Goal: Information Seeking & Learning: Learn about a topic

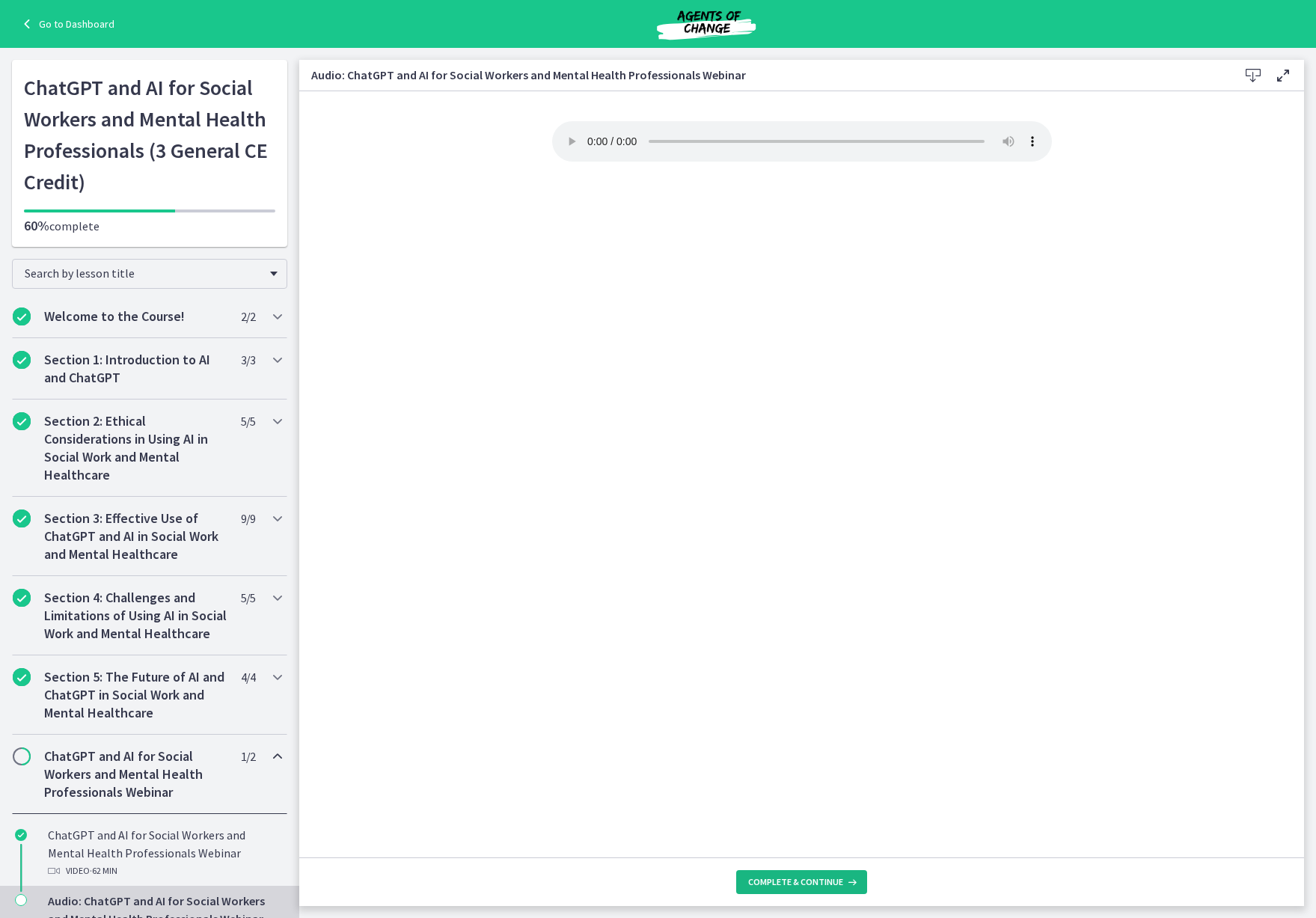
click at [811, 875] on button "Complete & continue" at bounding box center [802, 882] width 131 height 24
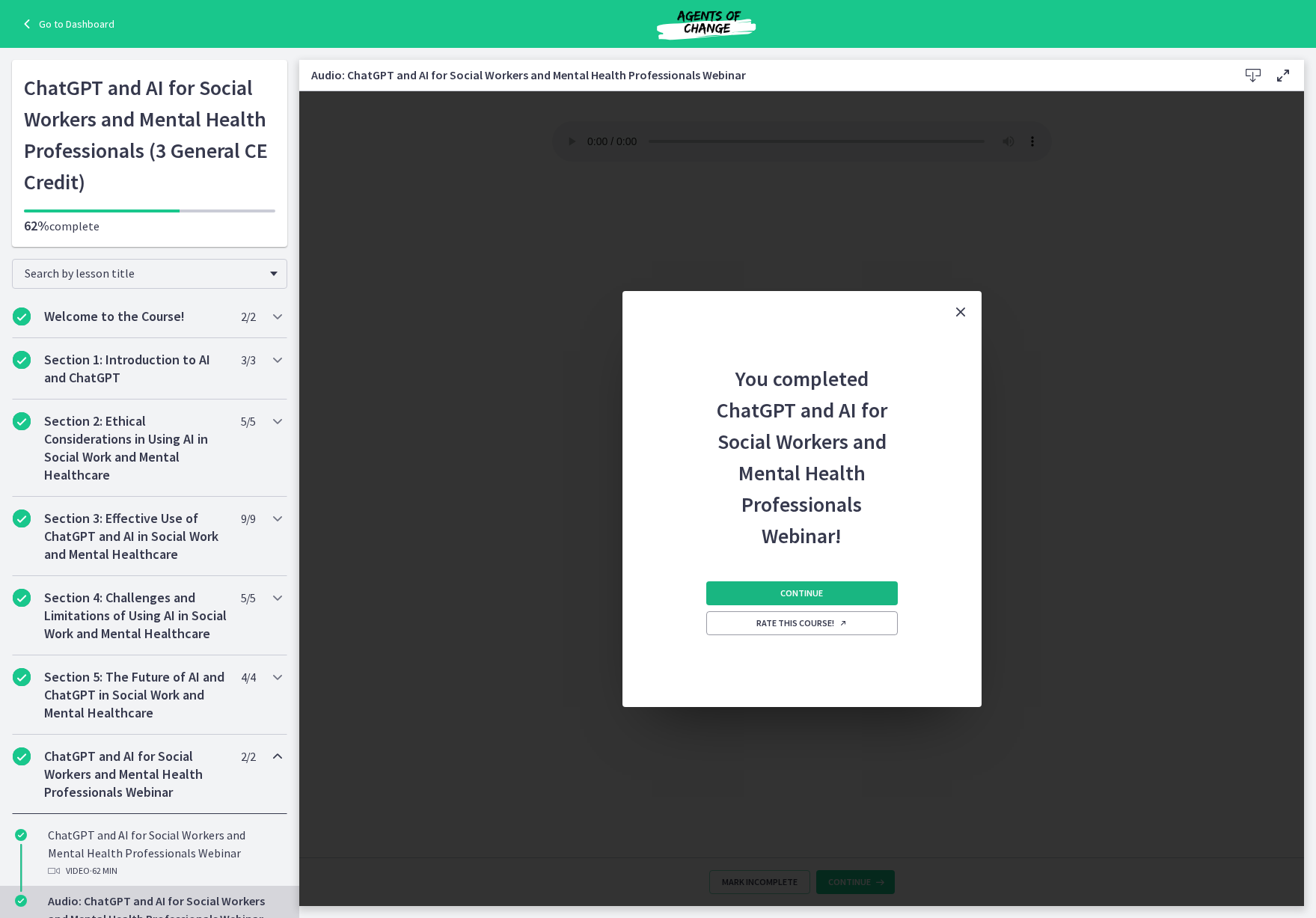
click at [824, 586] on button "Continue" at bounding box center [802, 593] width 192 height 24
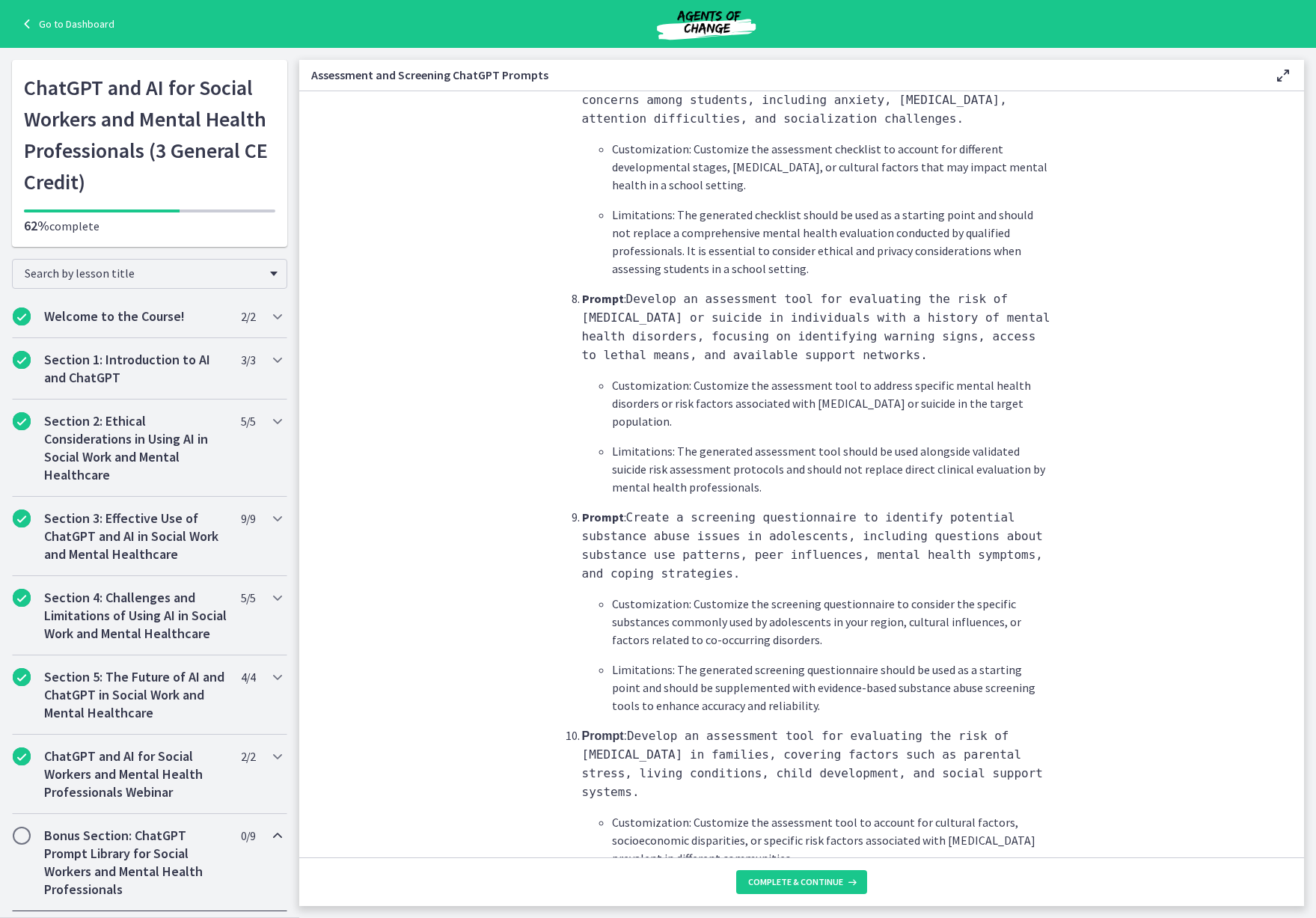
scroll to position [1943, 0]
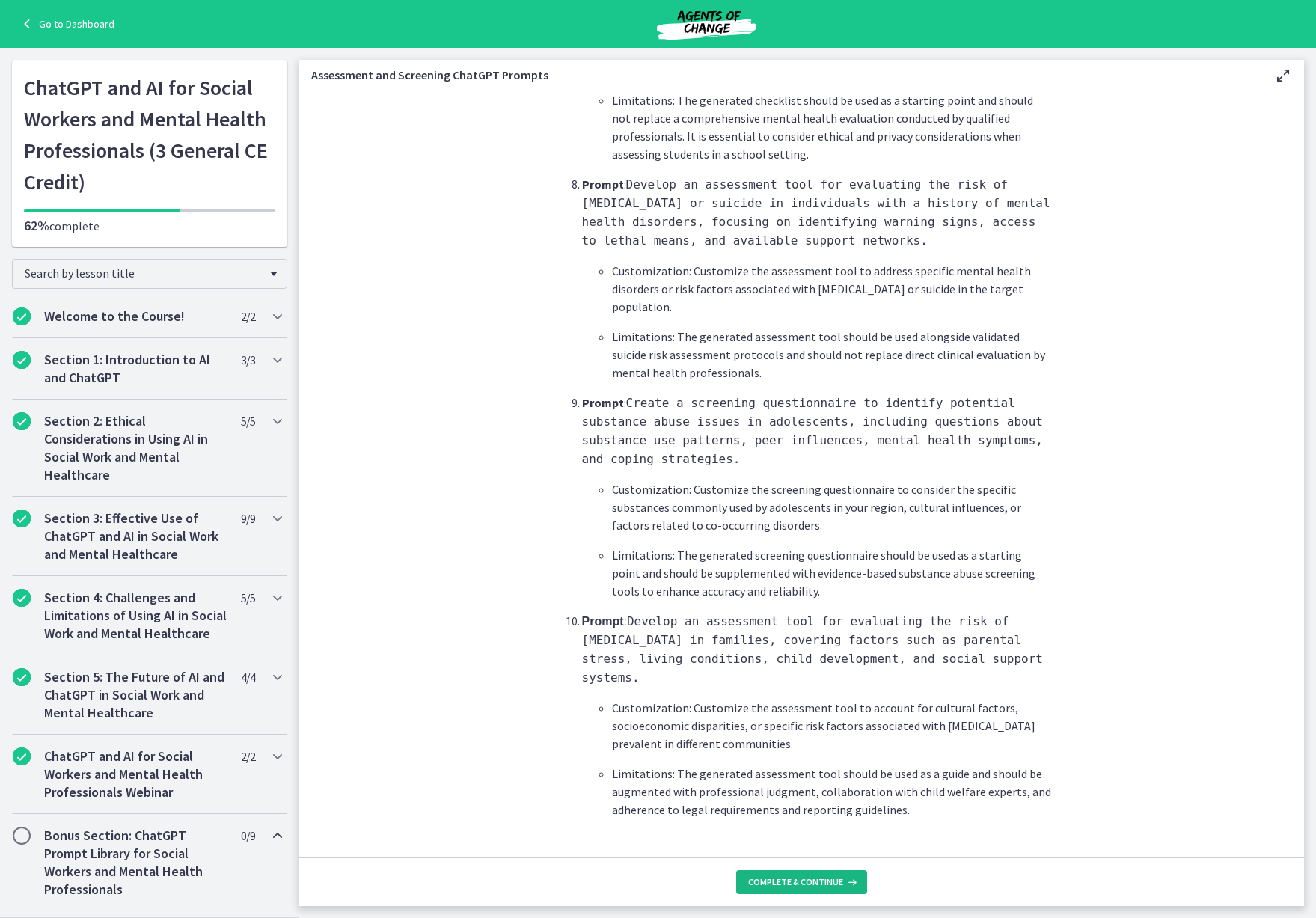
click at [814, 879] on span "Complete & continue" at bounding box center [795, 882] width 95 height 12
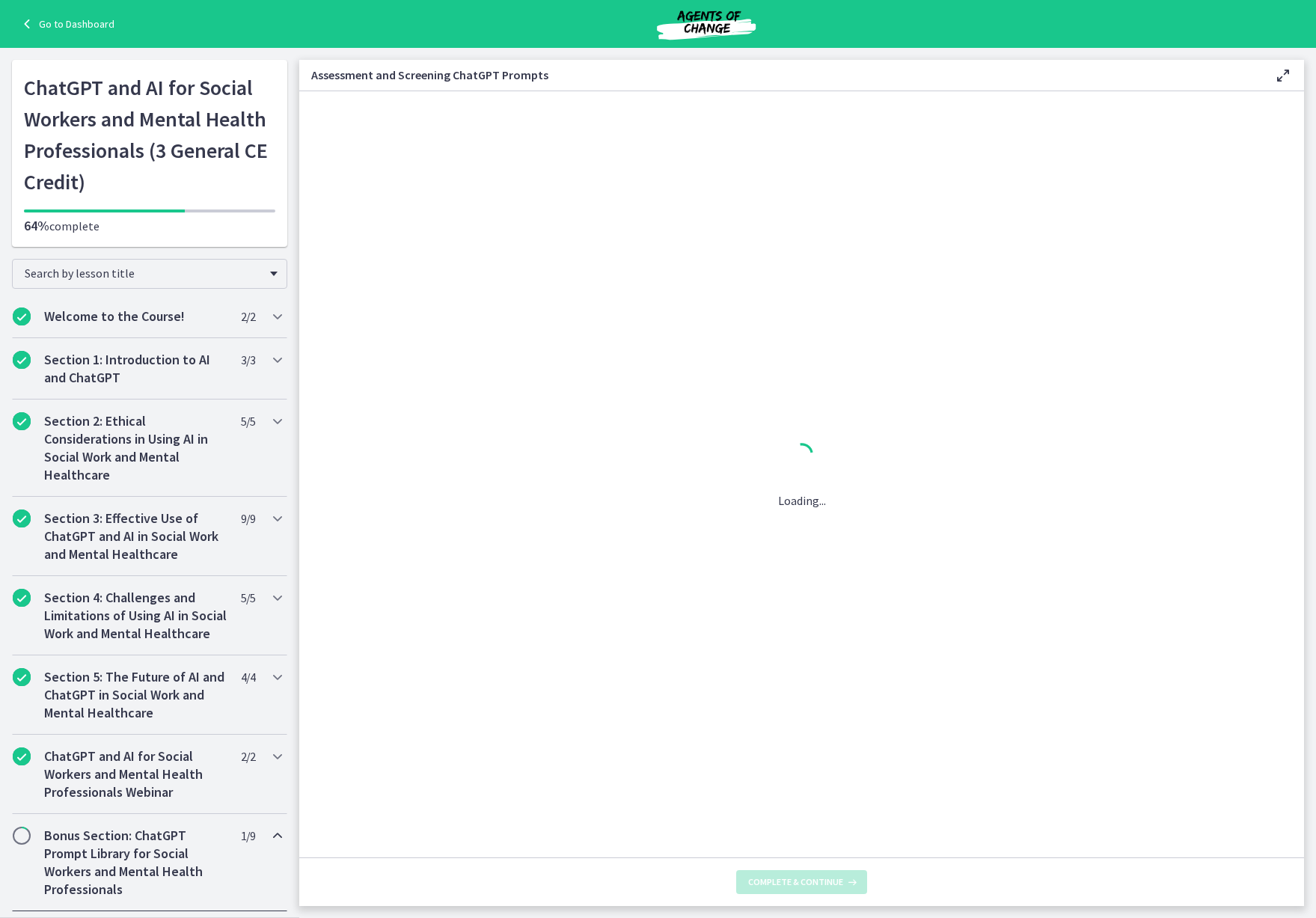
scroll to position [0, 0]
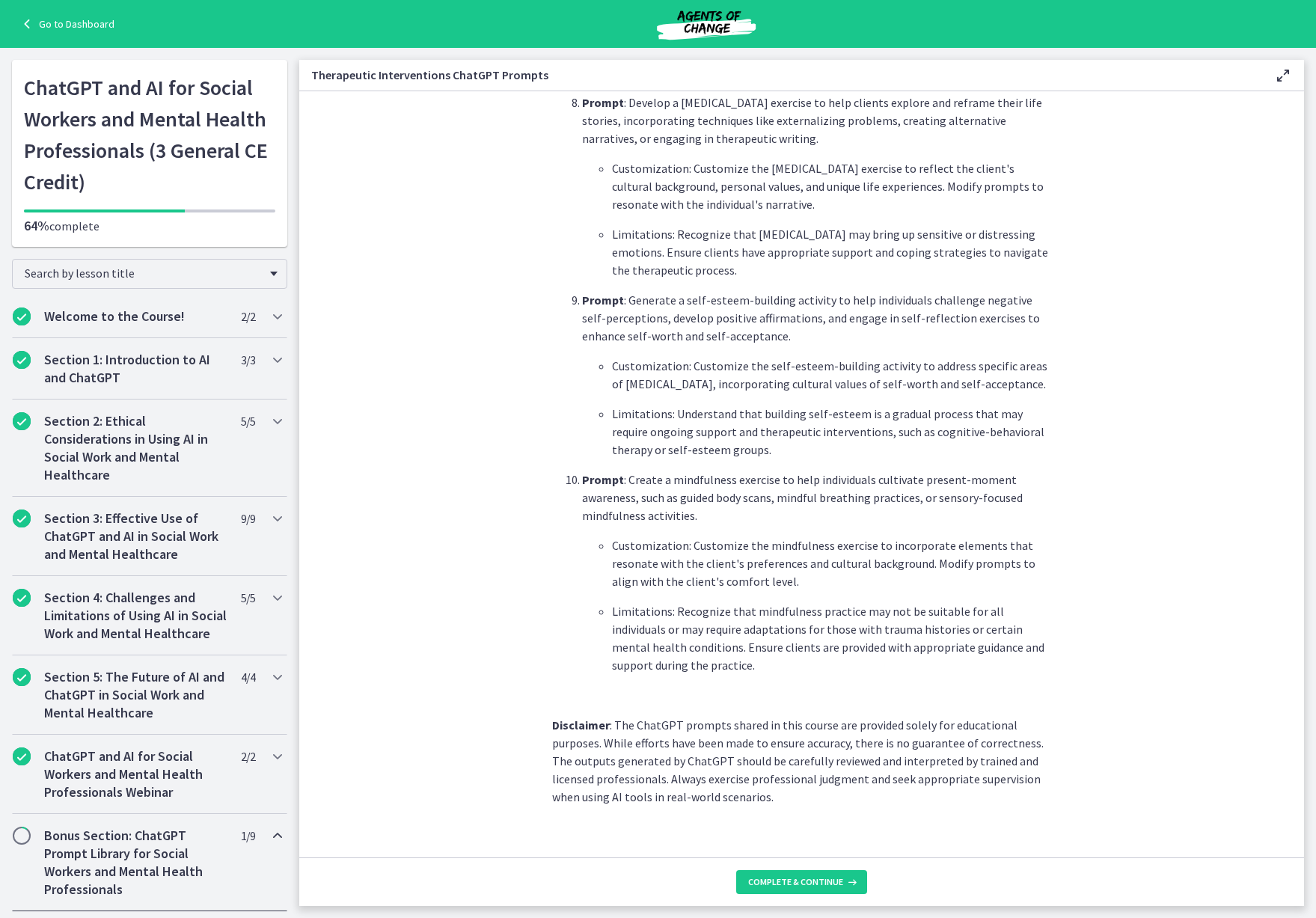
scroll to position [1808, 0]
click at [826, 881] on span "Complete & continue" at bounding box center [795, 882] width 95 height 12
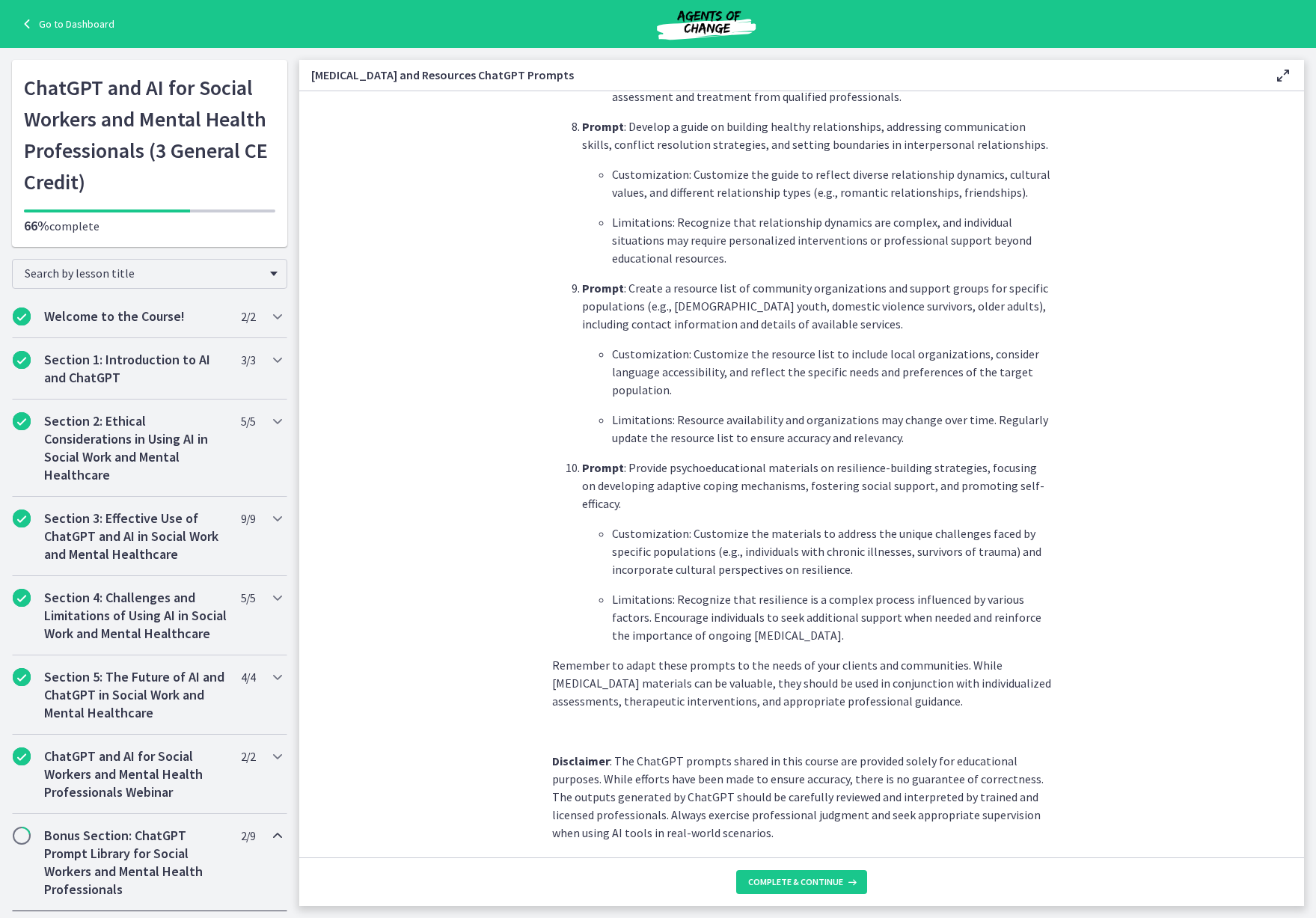
scroll to position [1748, 0]
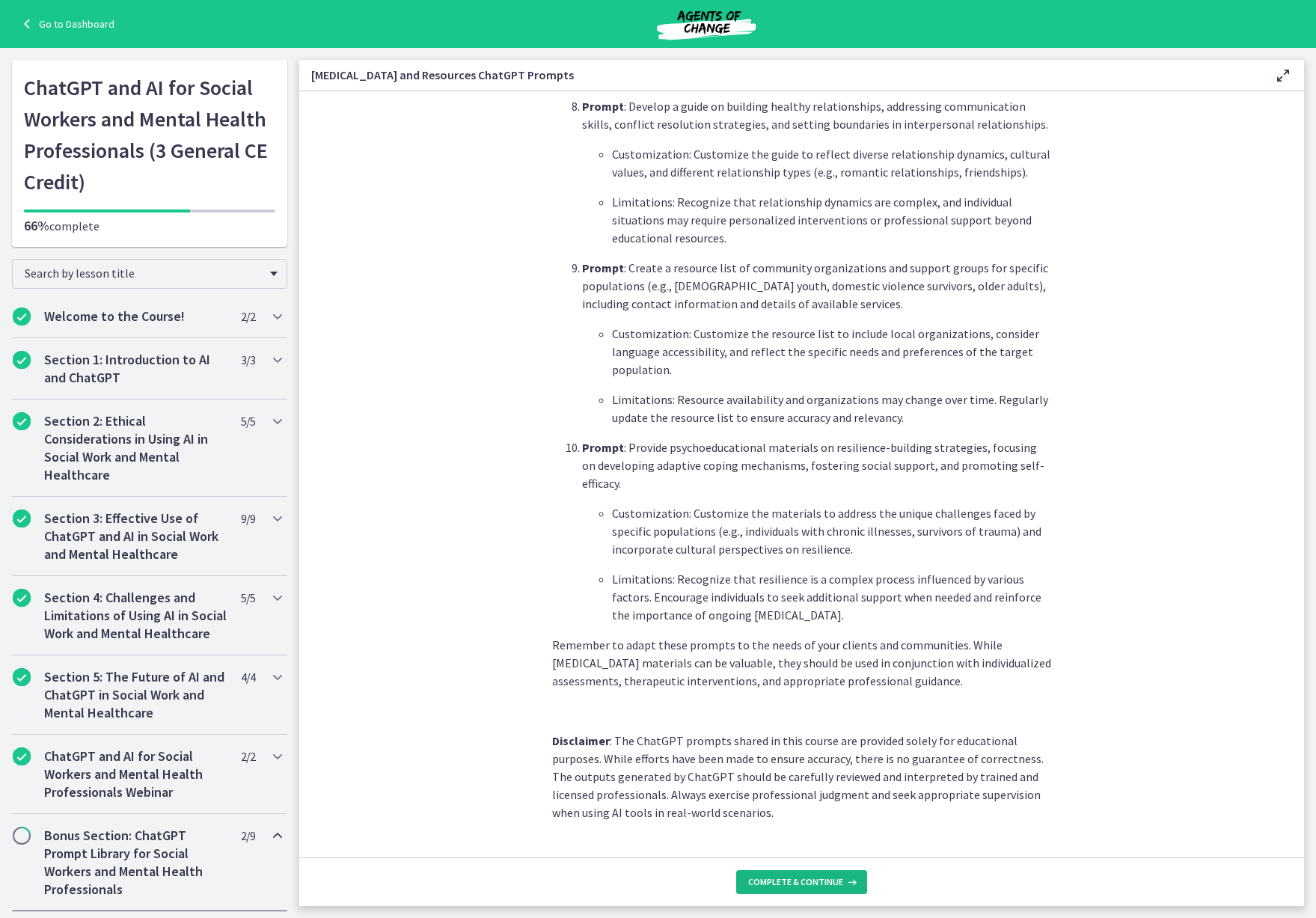
click at [805, 886] on span "Complete & continue" at bounding box center [795, 882] width 95 height 12
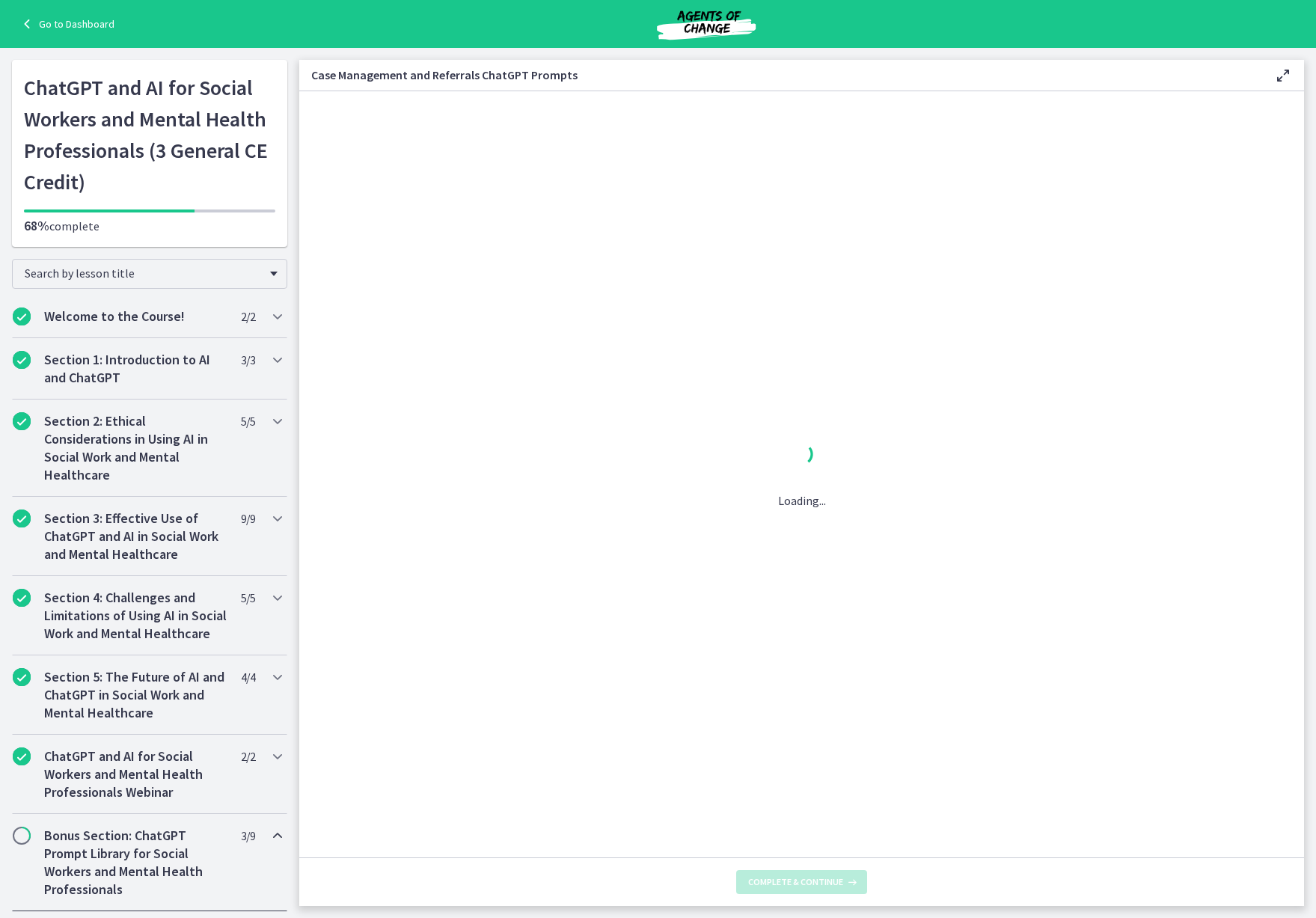
scroll to position [0, 0]
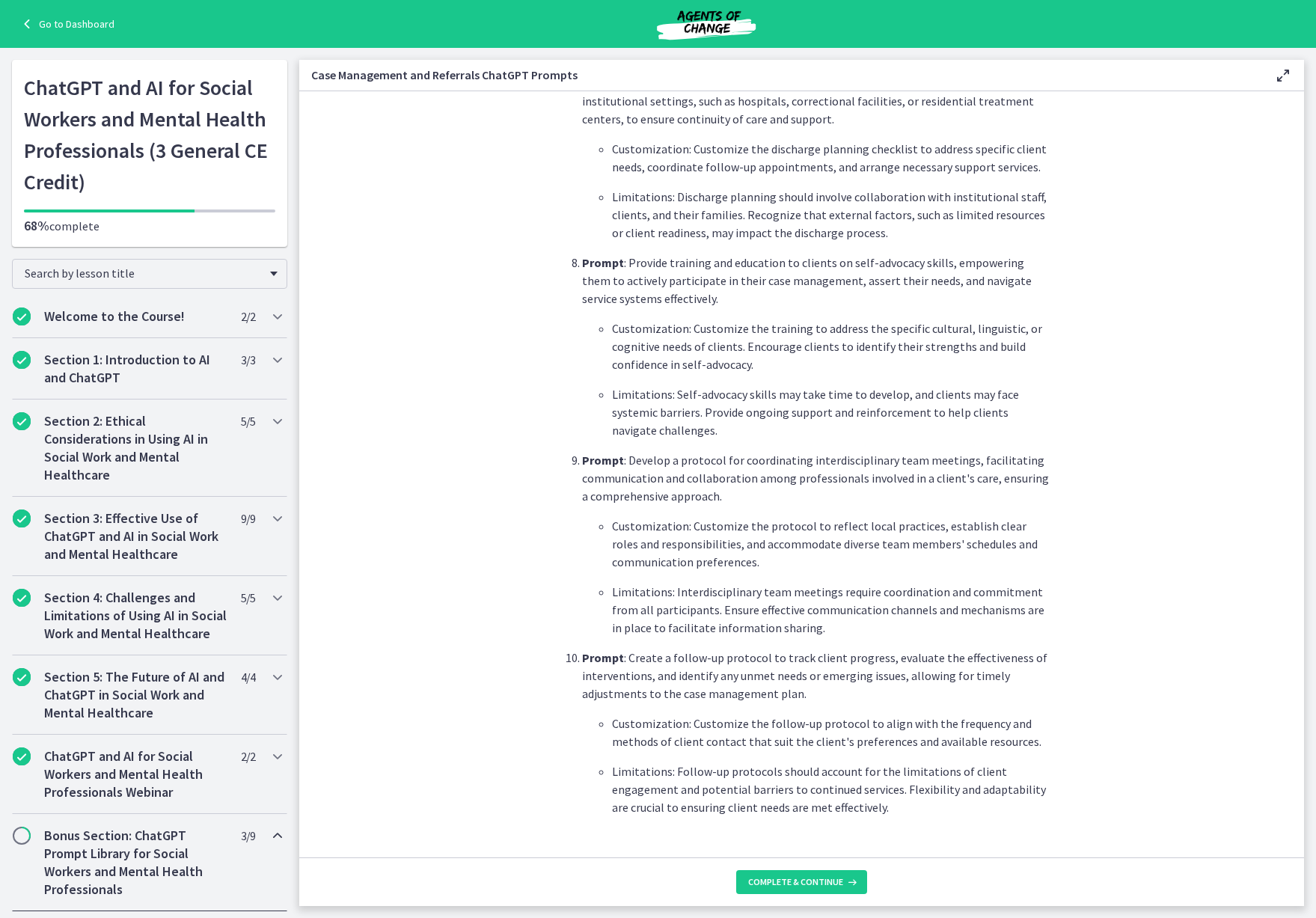
scroll to position [1700, 0]
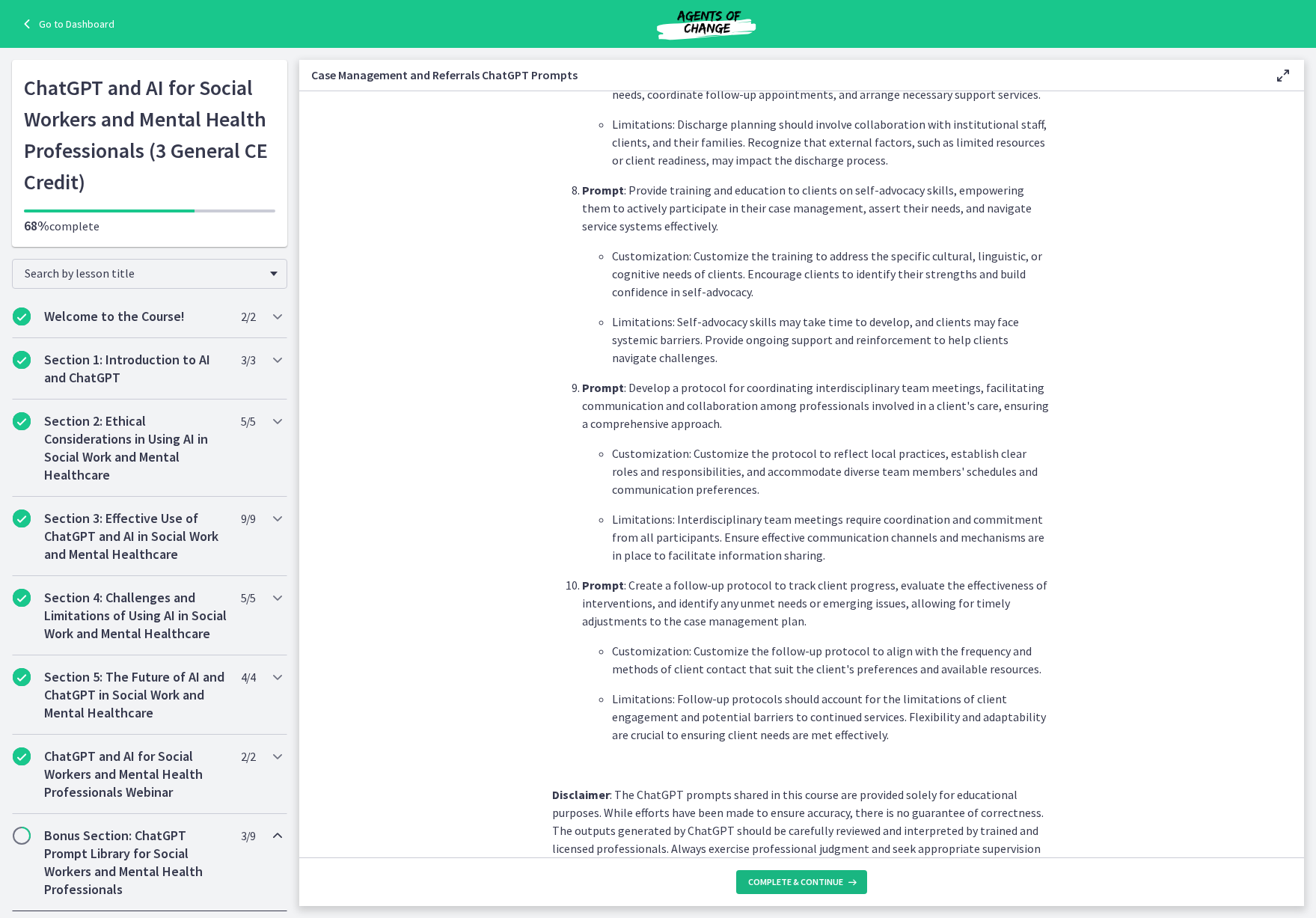
click at [814, 882] on span "Complete & continue" at bounding box center [795, 882] width 95 height 12
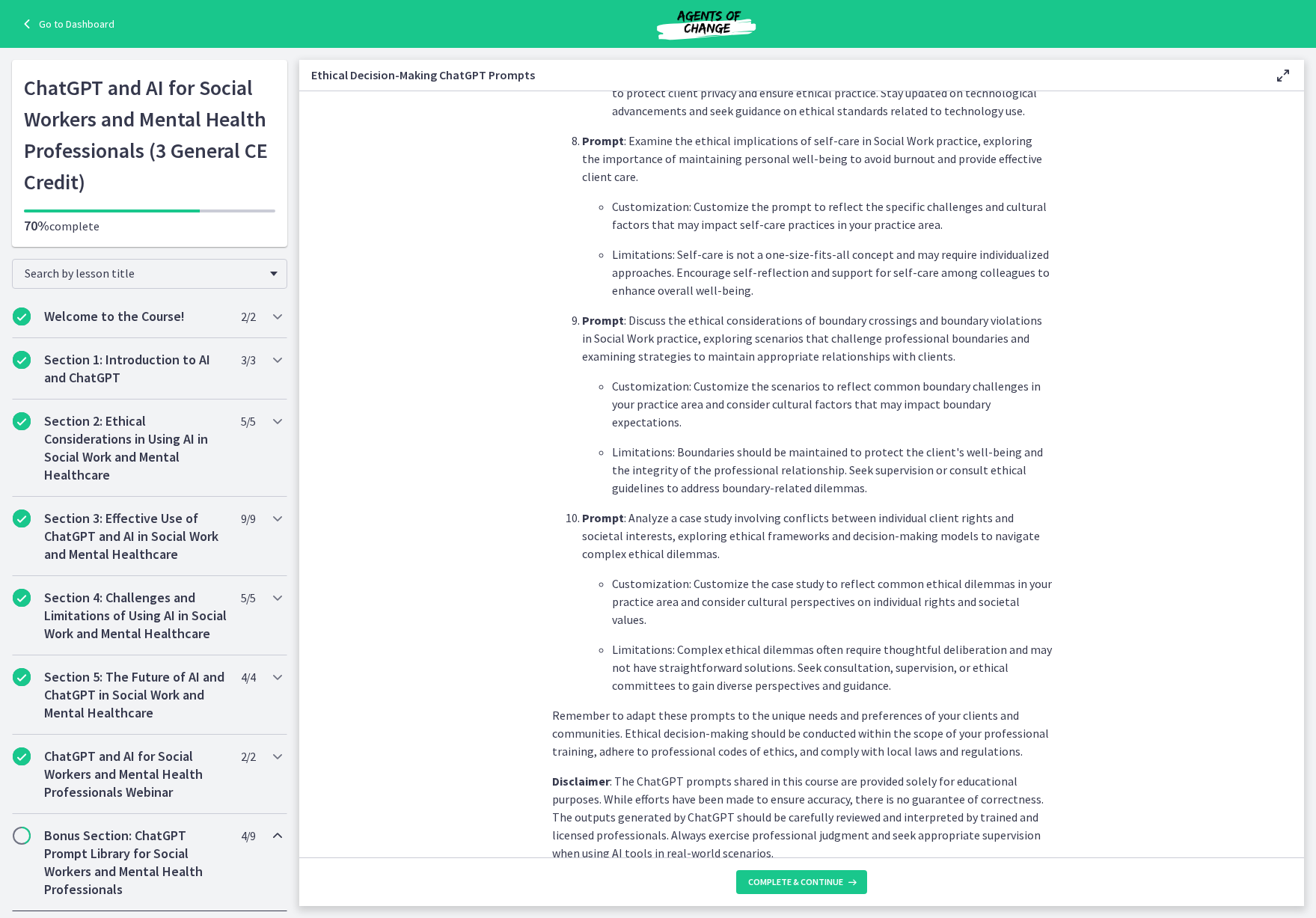
scroll to position [1755, 0]
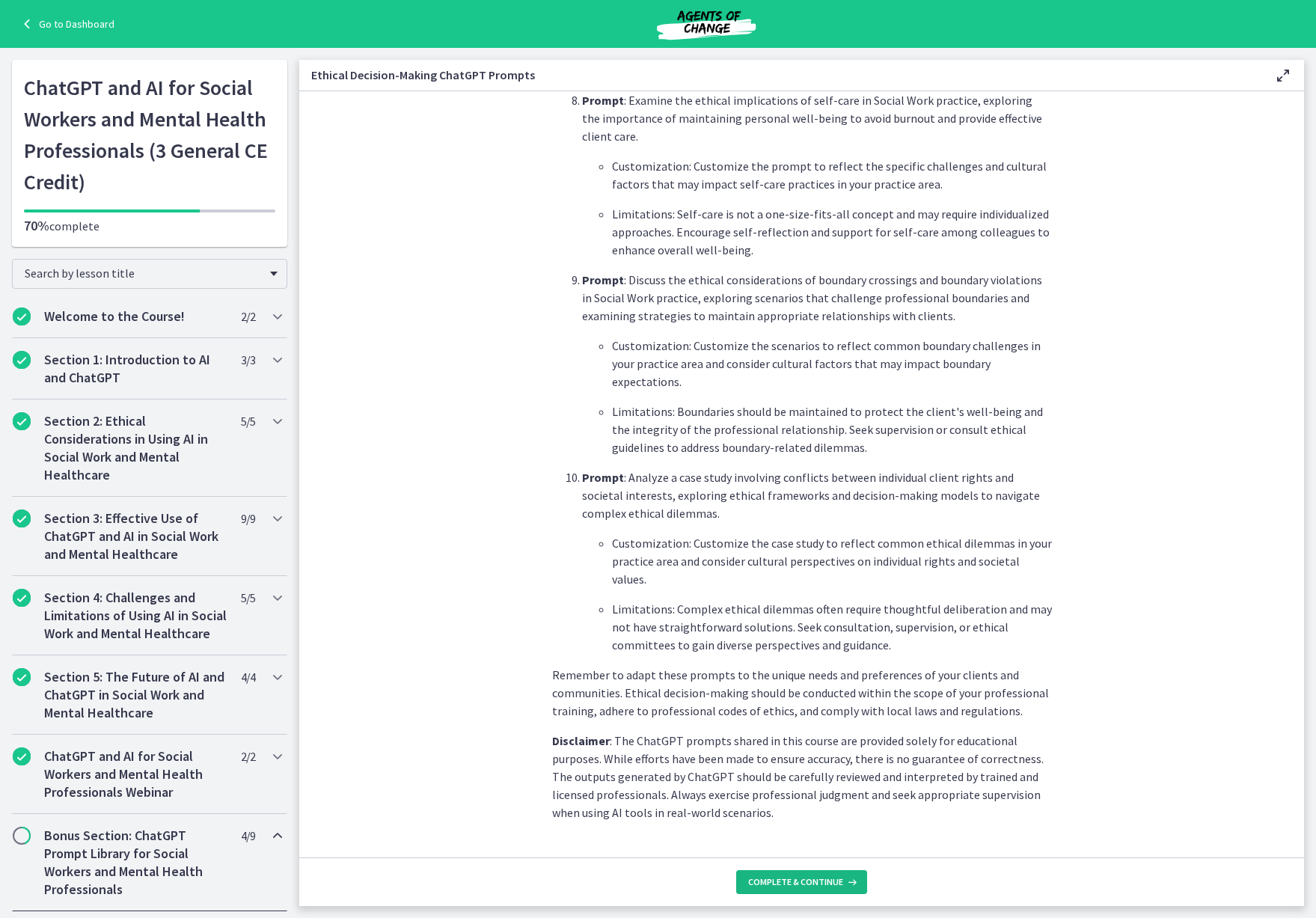
click at [803, 880] on span "Complete & continue" at bounding box center [795, 882] width 95 height 12
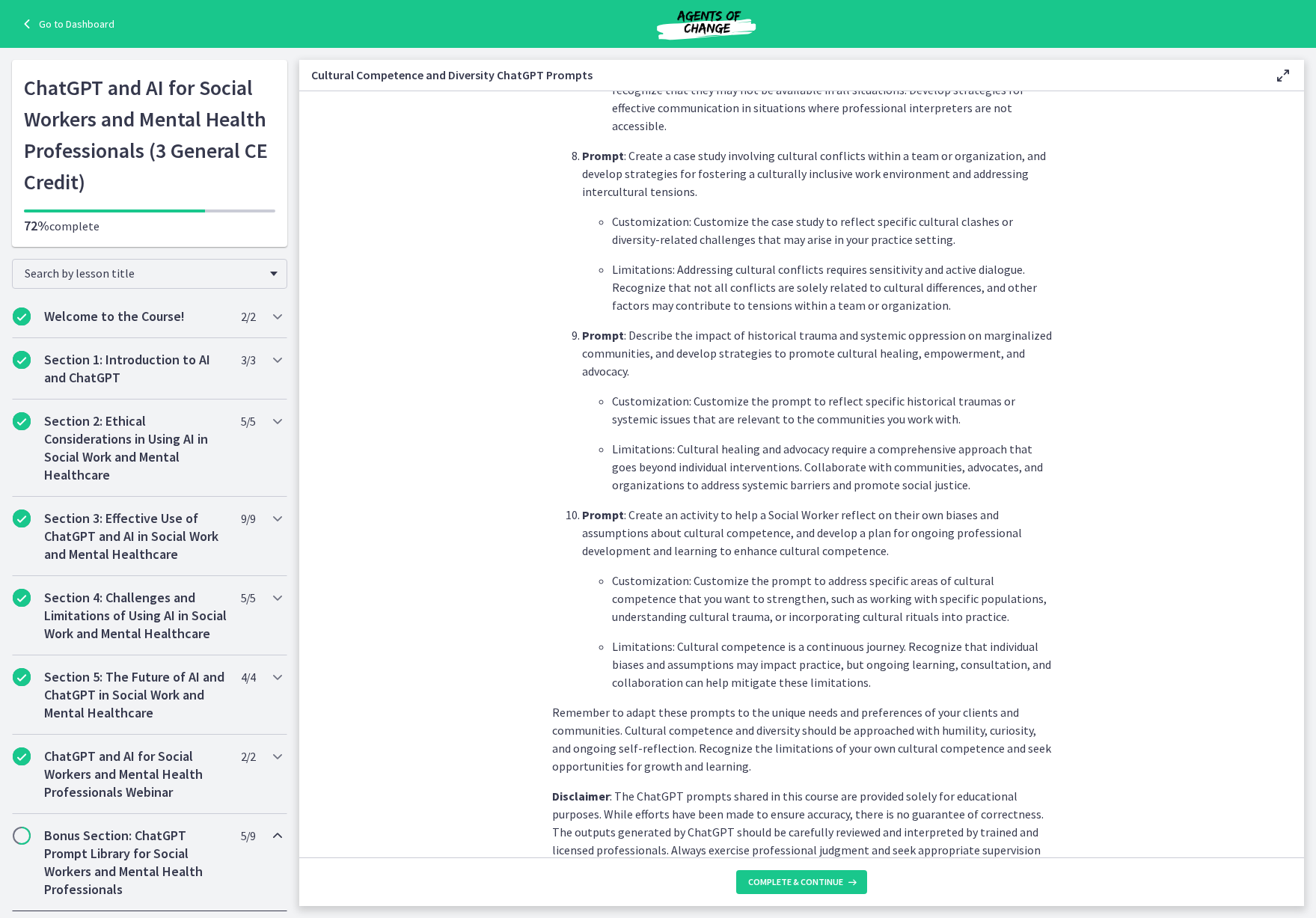
scroll to position [1844, 0]
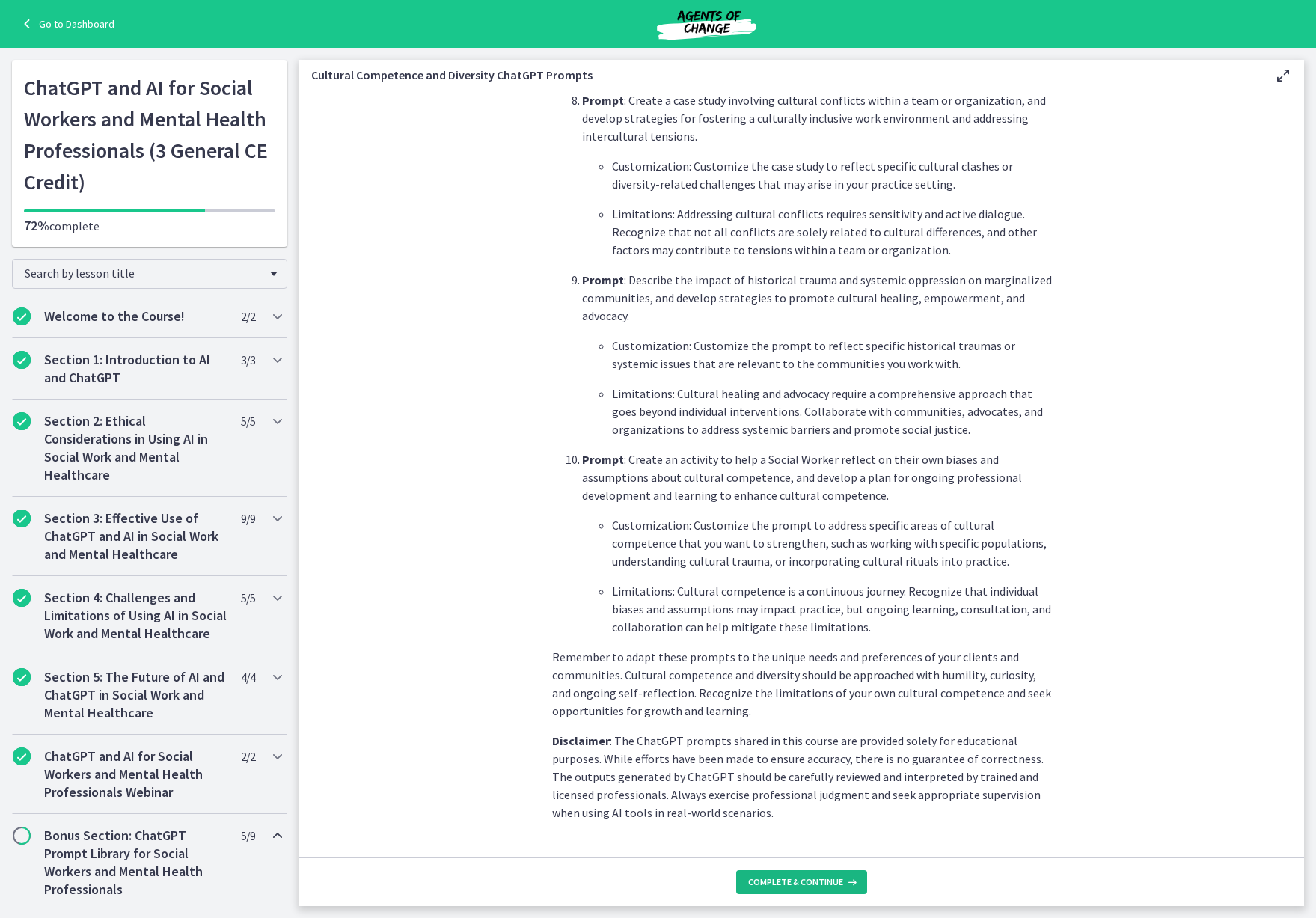
click at [817, 890] on button "Complete & continue" at bounding box center [802, 882] width 131 height 24
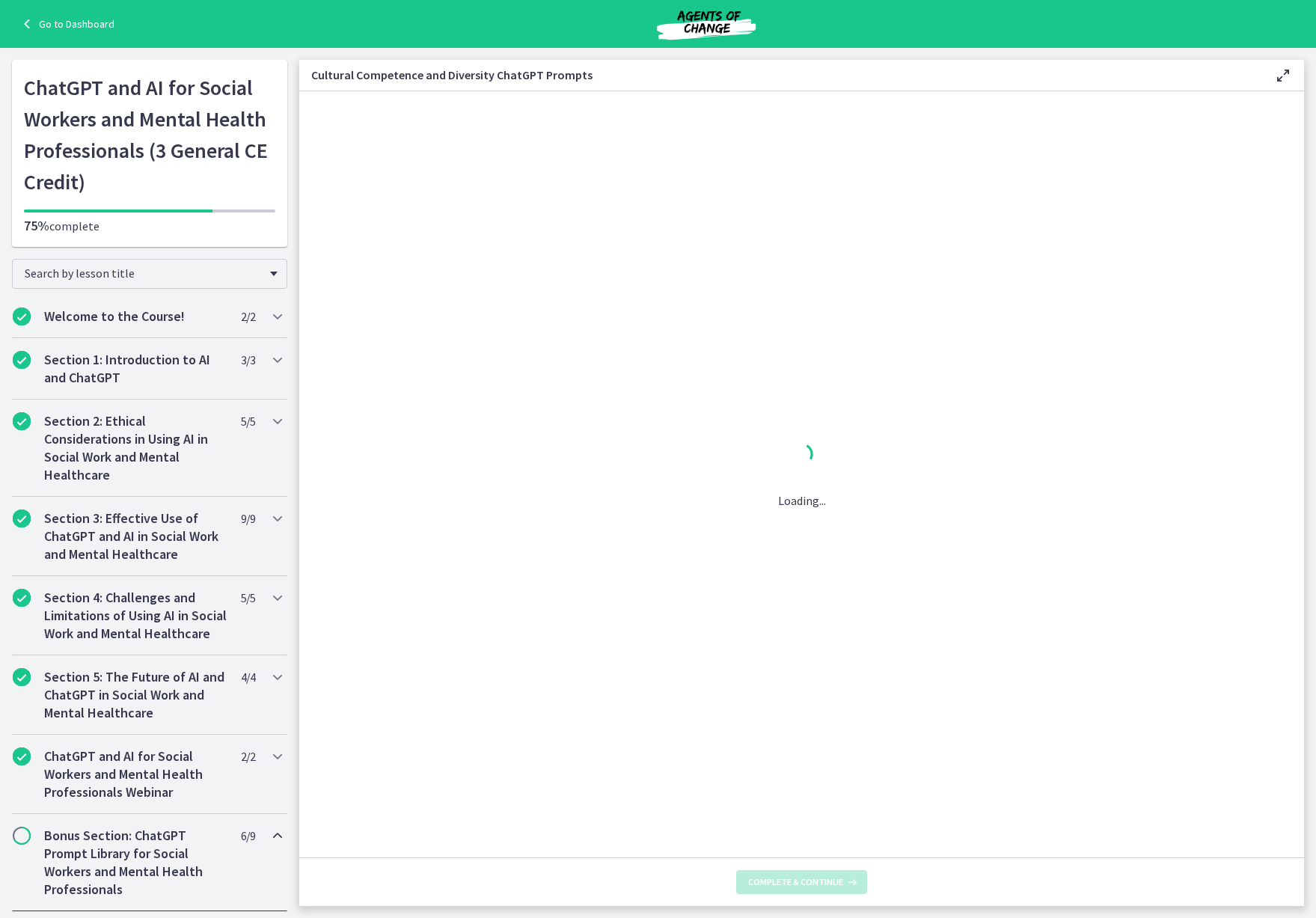
scroll to position [0, 0]
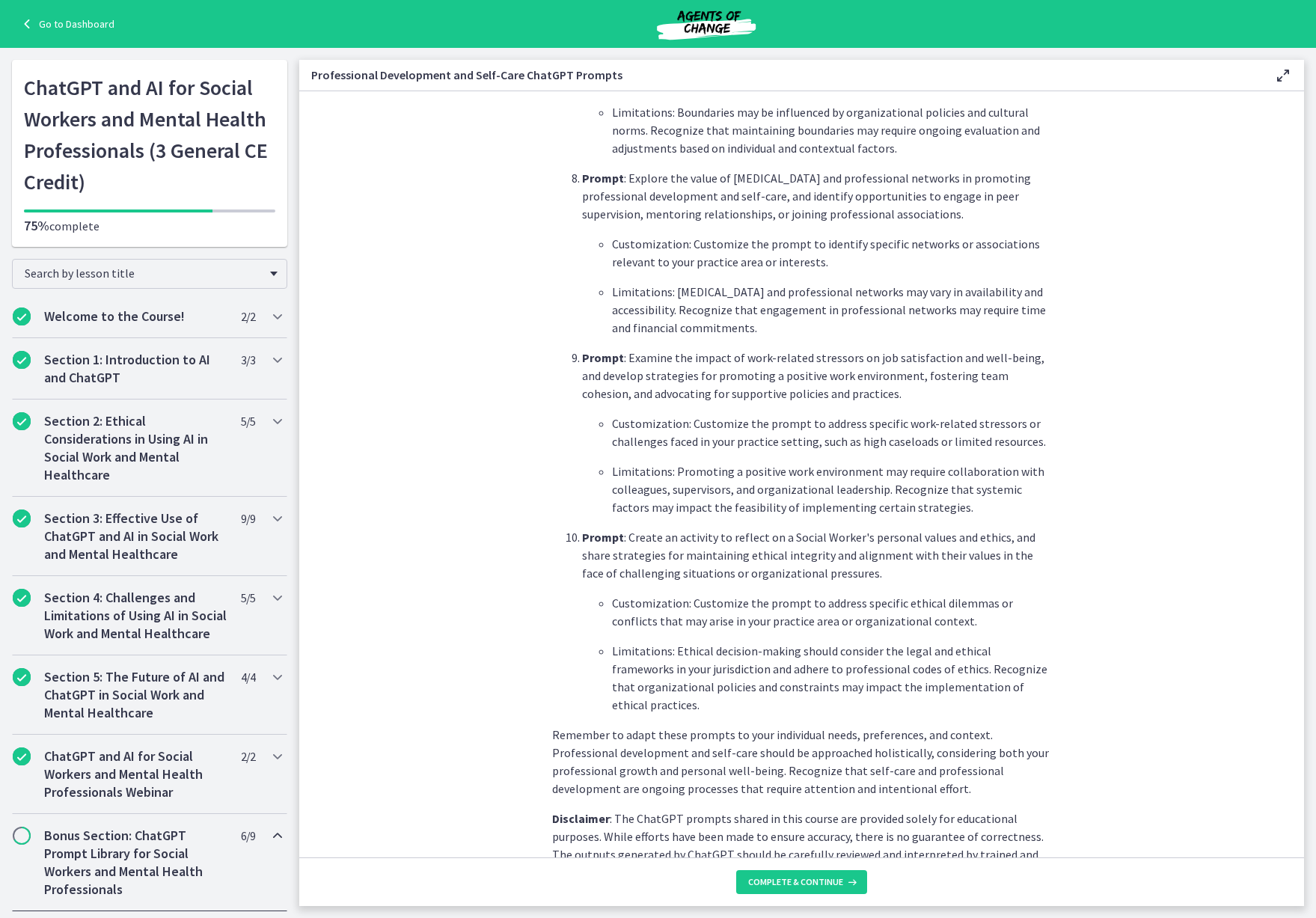
scroll to position [1880, 0]
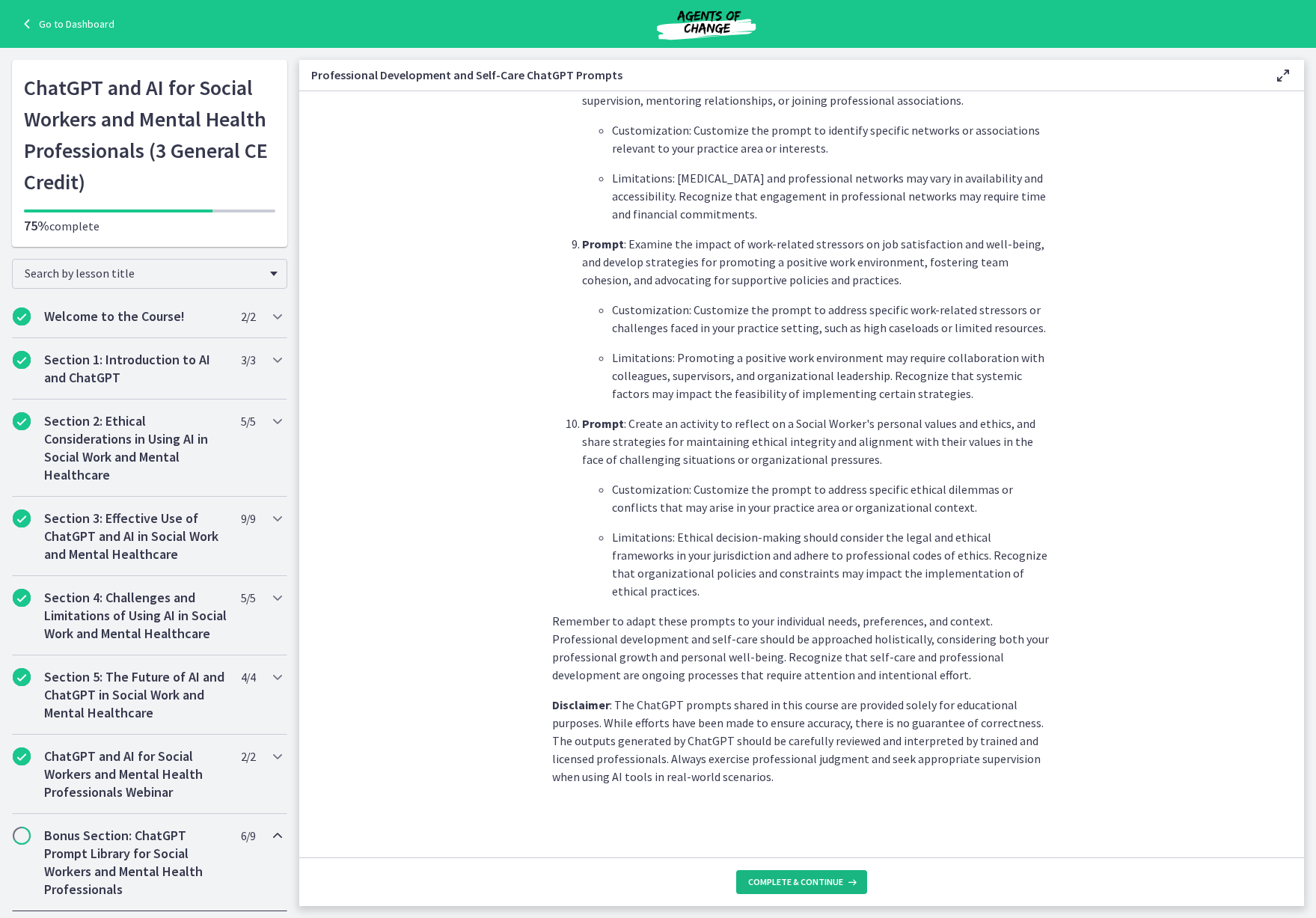
click at [800, 875] on button "Complete & continue" at bounding box center [802, 882] width 131 height 24
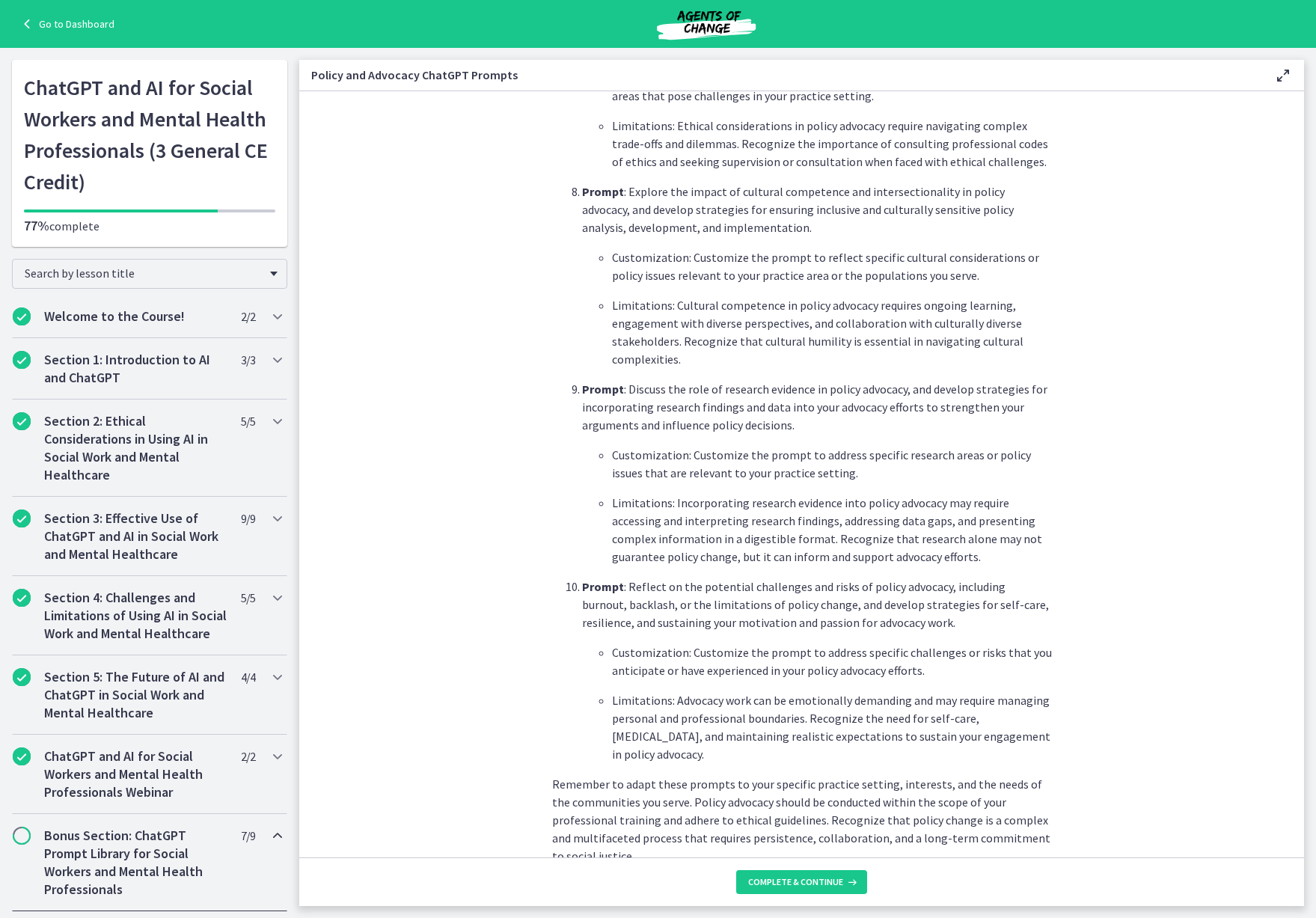
scroll to position [1880, 0]
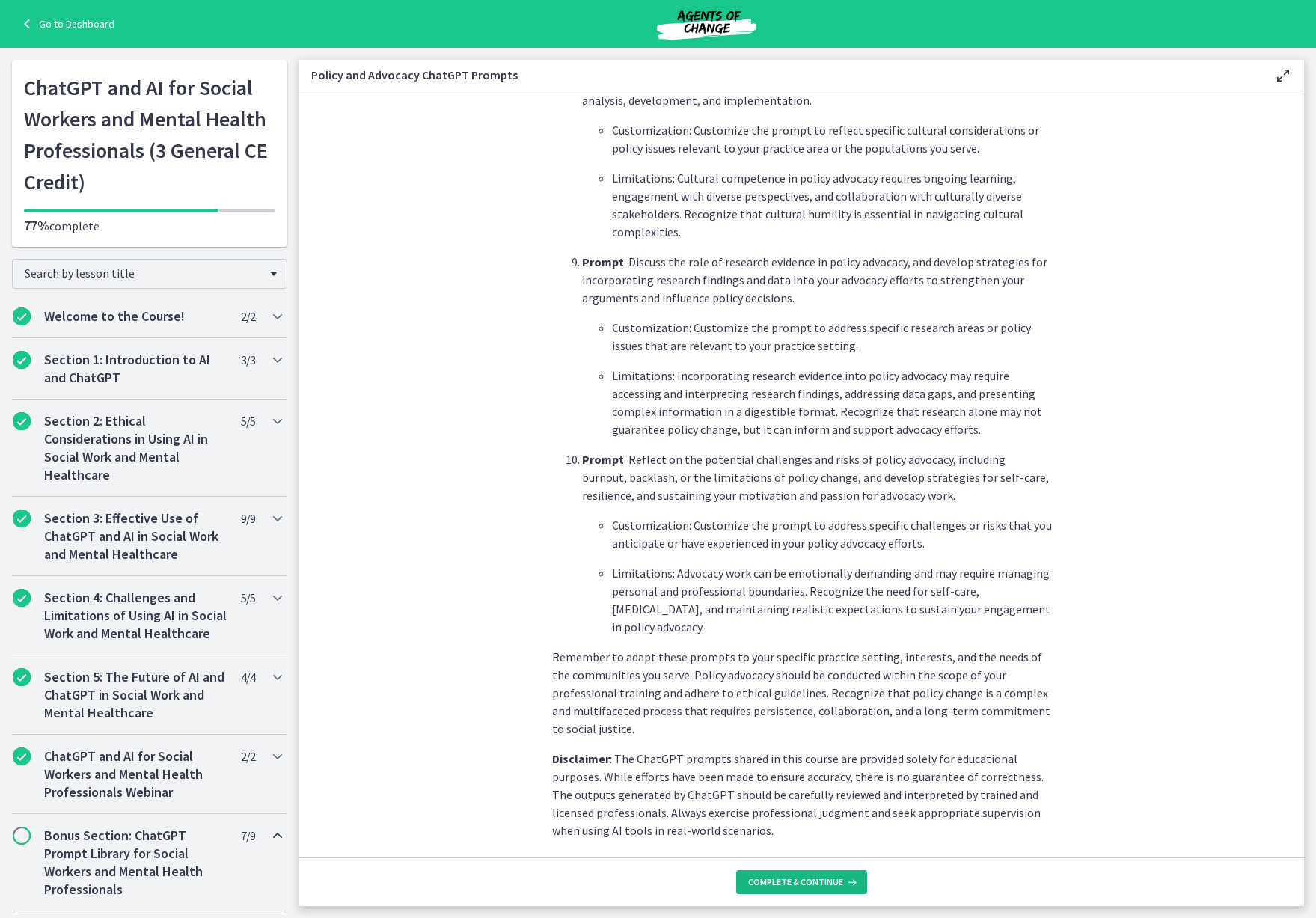
click at [782, 877] on span "Complete & continue" at bounding box center [795, 882] width 95 height 12
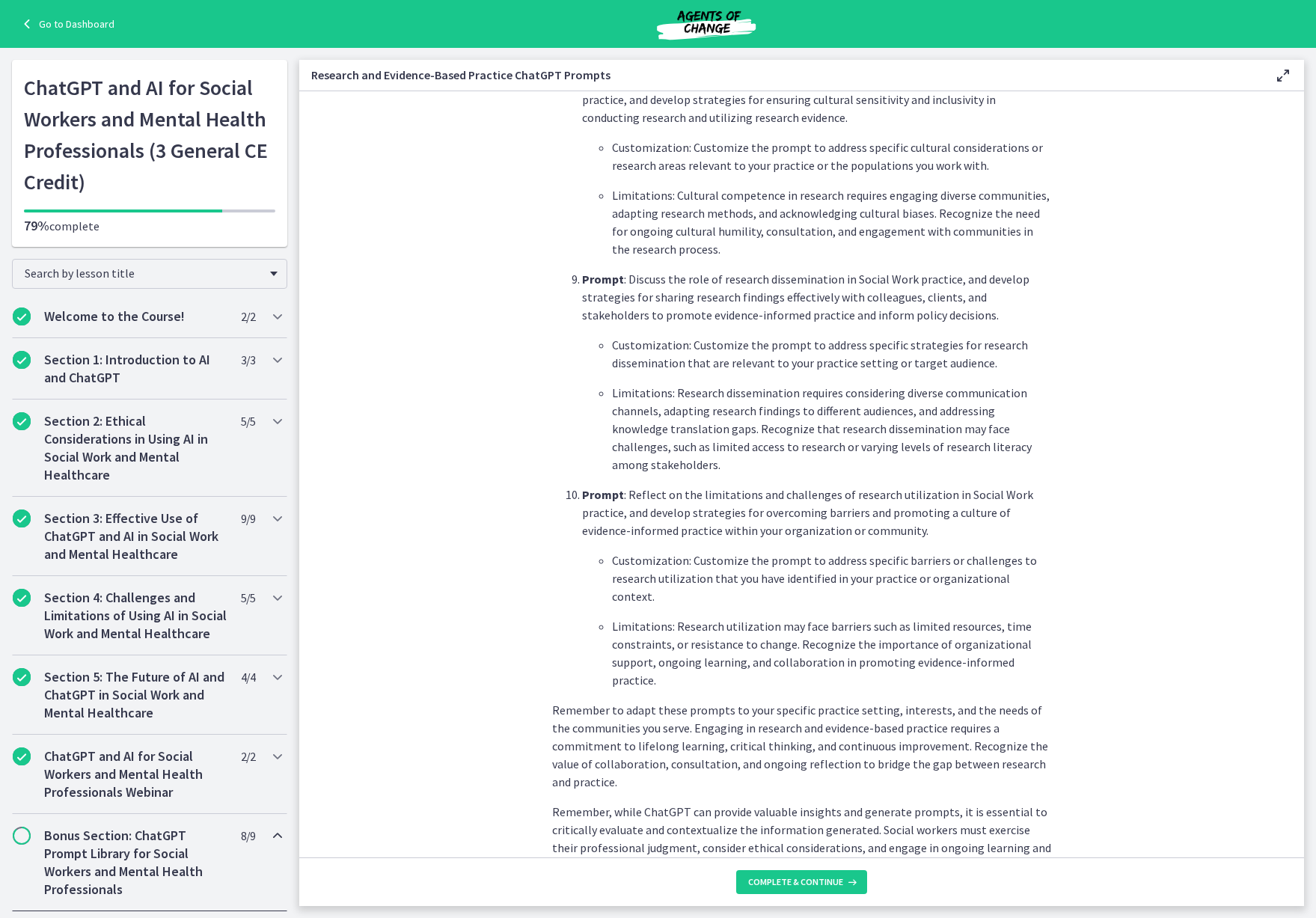
scroll to position [1982, 0]
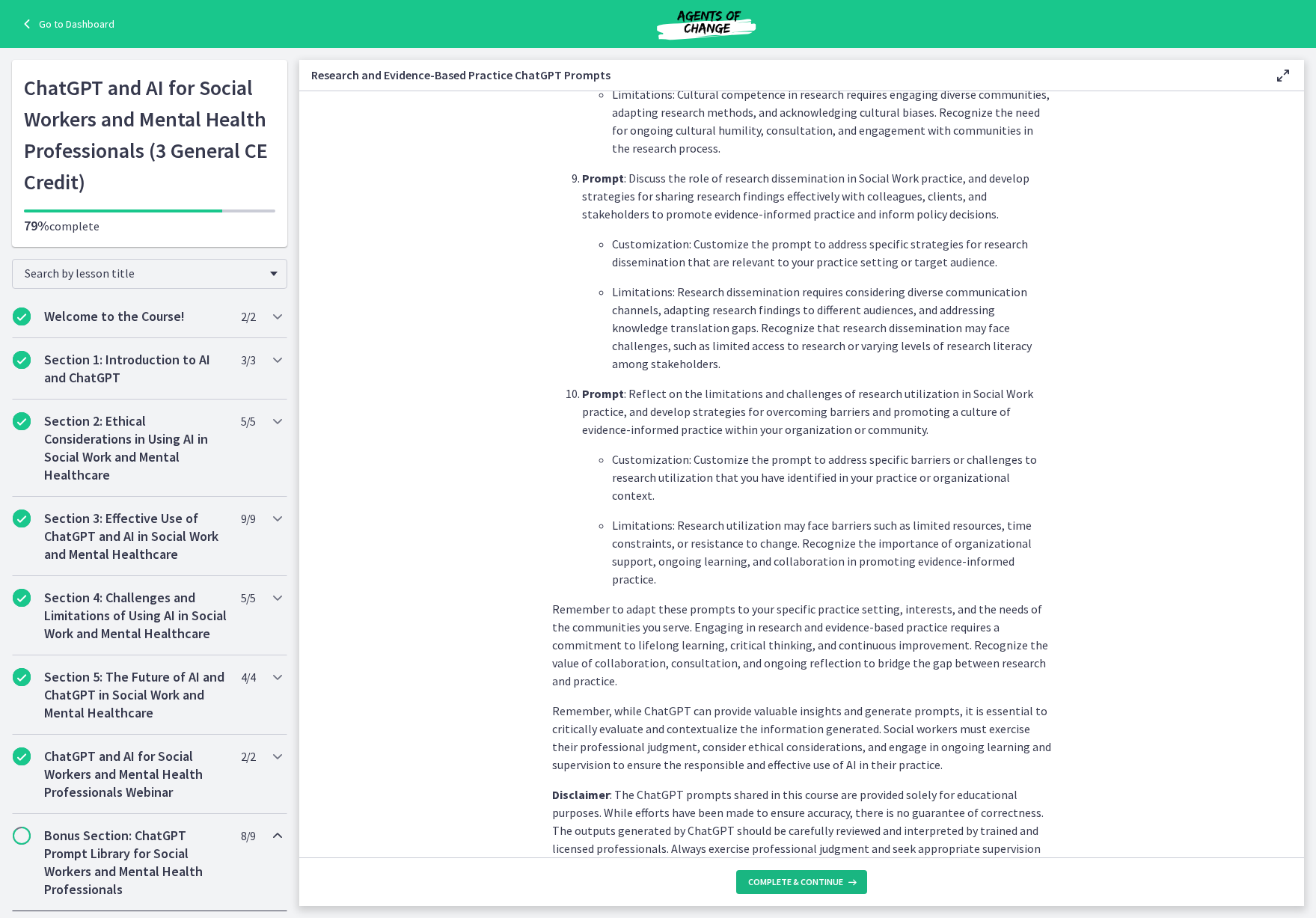
click at [798, 875] on button "Complete & continue" at bounding box center [802, 882] width 131 height 24
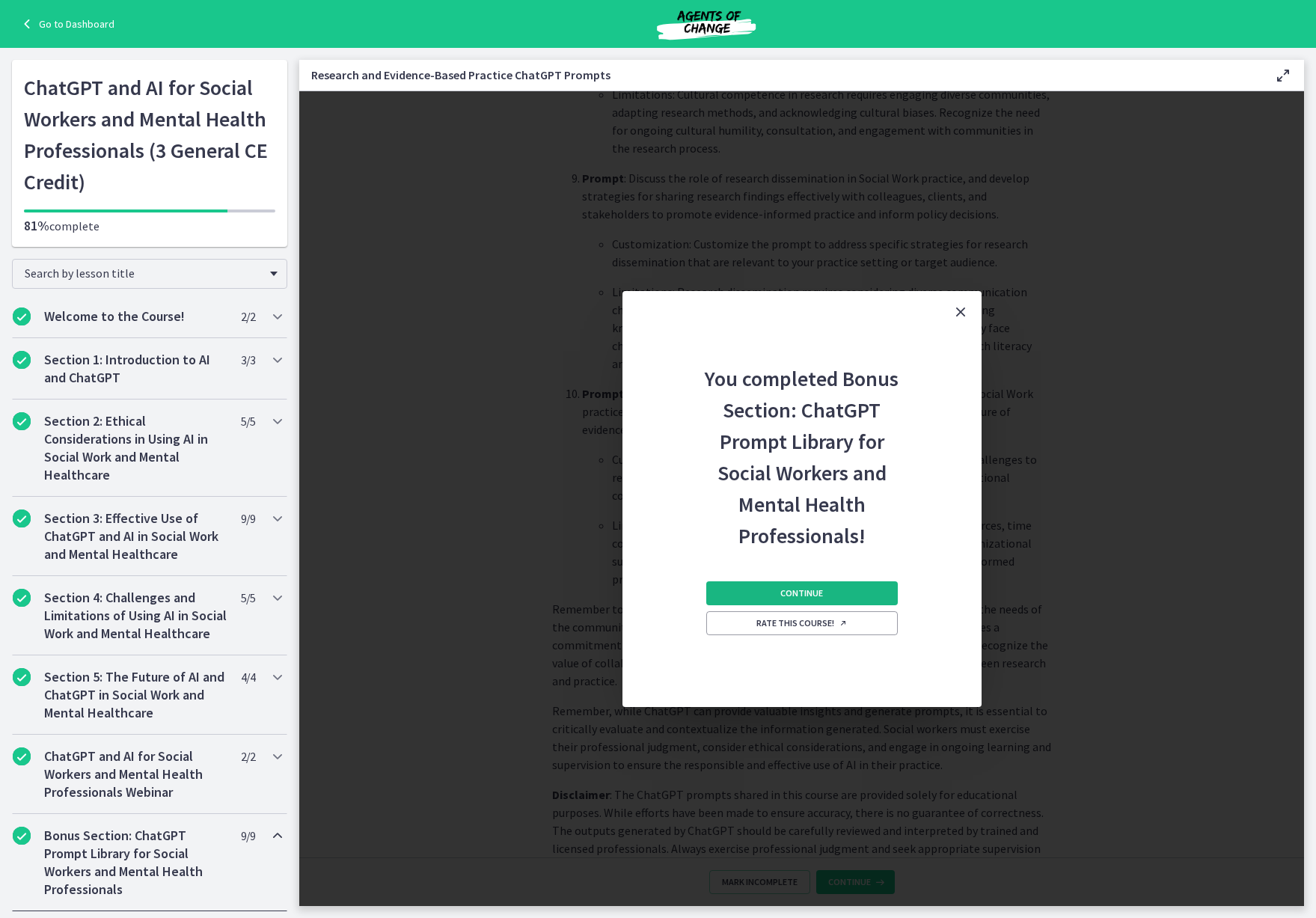
click at [824, 595] on button "Continue" at bounding box center [802, 593] width 192 height 24
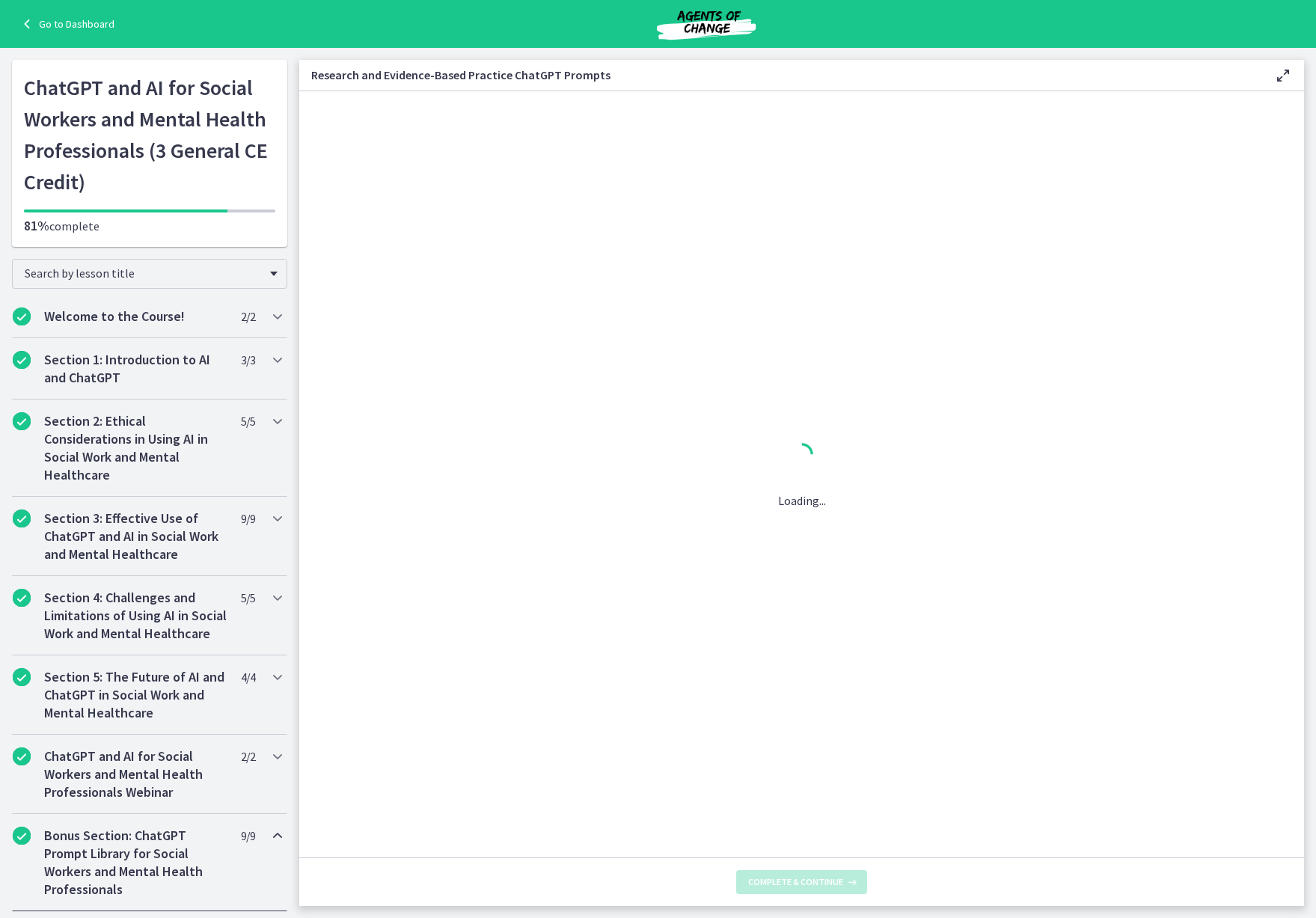
scroll to position [0, 0]
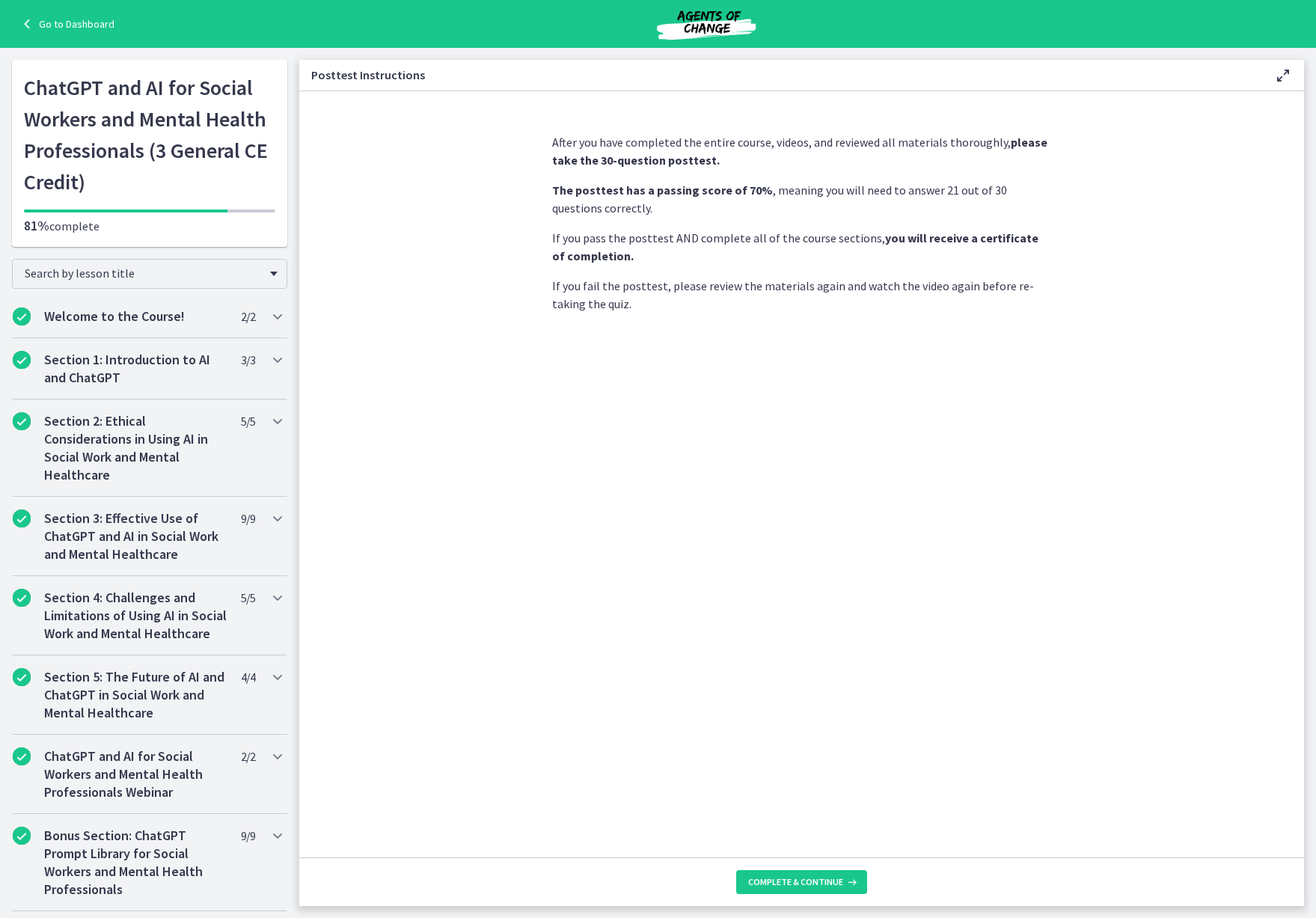
click at [562, 423] on div "After you have completed the entire course, videos, and reviewed all materials …" at bounding box center [802, 489] width 524 height 736
